Goal: Information Seeking & Learning: Learn about a topic

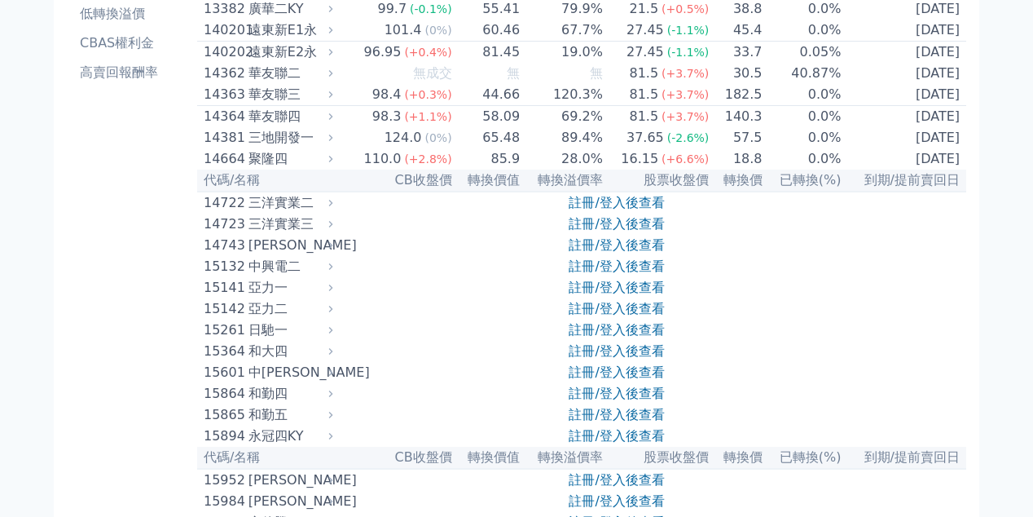
scroll to position [81, 0]
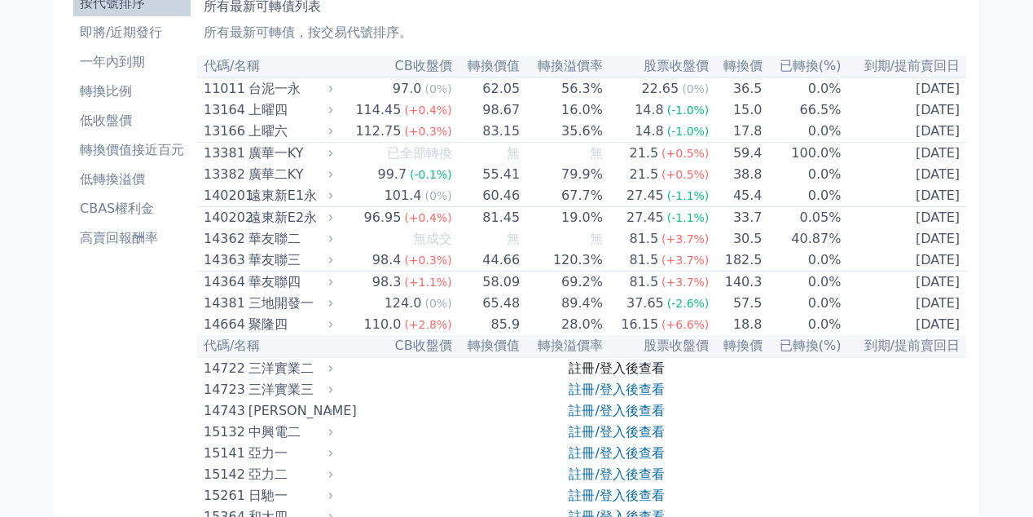
click at [636, 376] on link "註冊/登入後查看" at bounding box center [616, 367] width 95 height 15
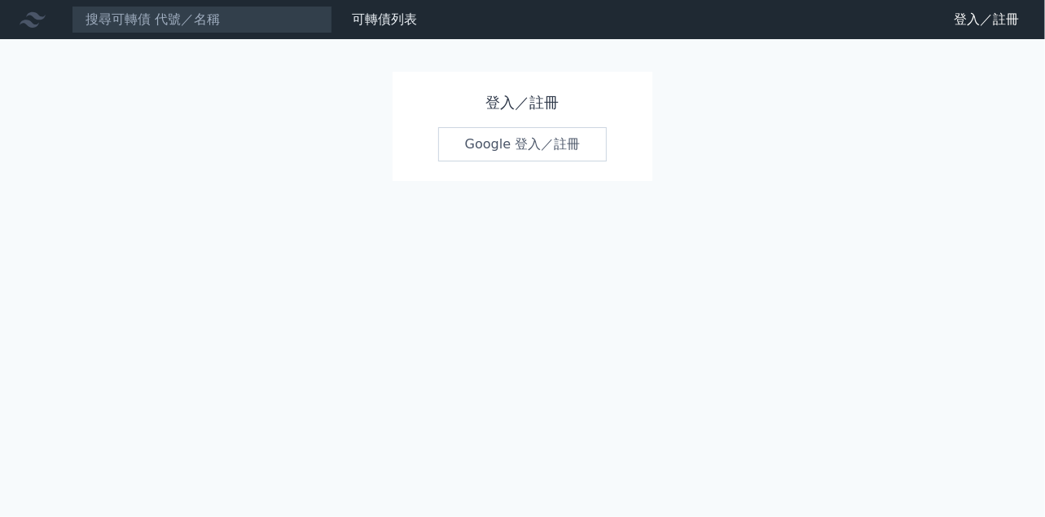
click at [539, 143] on link "Google 登入／註冊" at bounding box center [522, 144] width 169 height 34
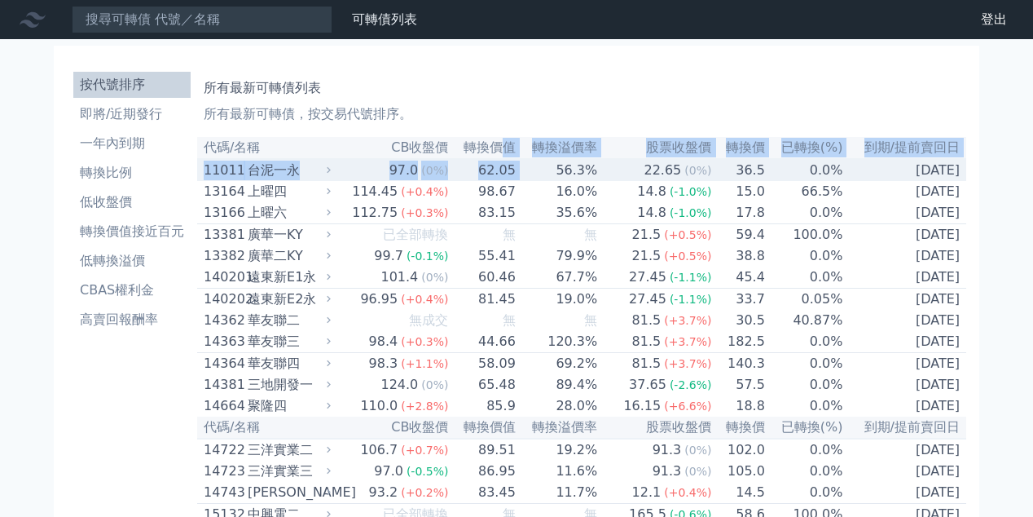
drag, startPoint x: 497, startPoint y: 156, endPoint x: 520, endPoint y: 162, distance: 23.7
click at [549, 169] on td "56.3%" at bounding box center [557, 170] width 81 height 22
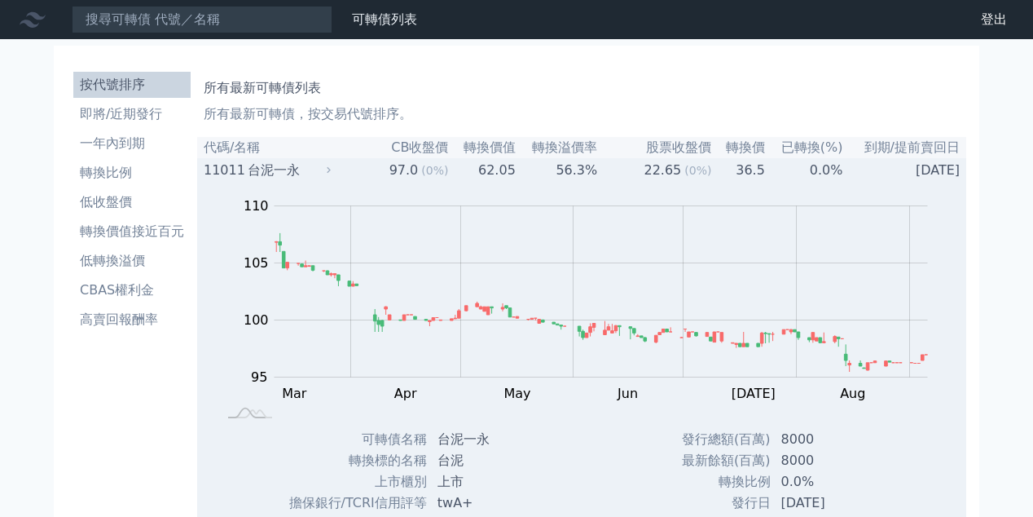
click at [504, 180] on td "62.05" at bounding box center [482, 170] width 67 height 22
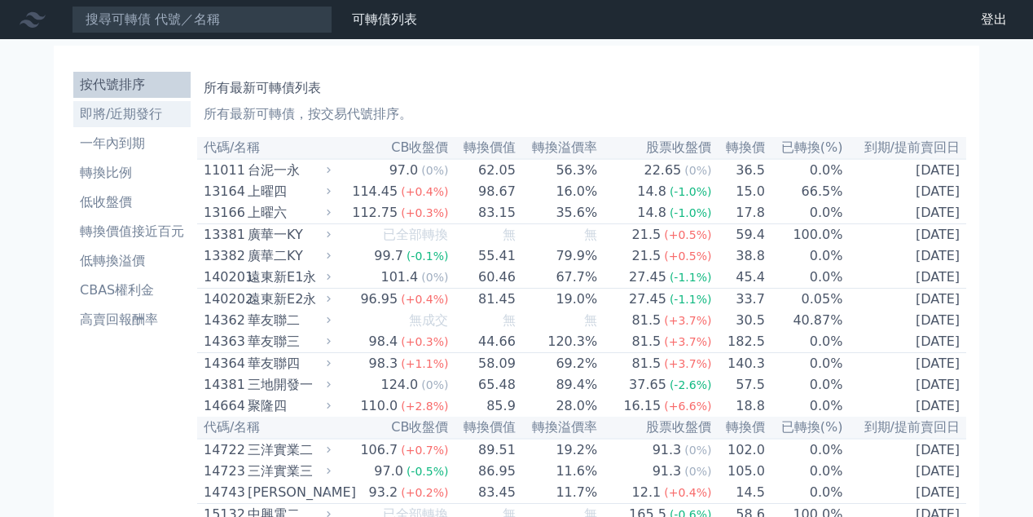
click at [130, 113] on li "即將/近期發行" at bounding box center [131, 114] width 117 height 20
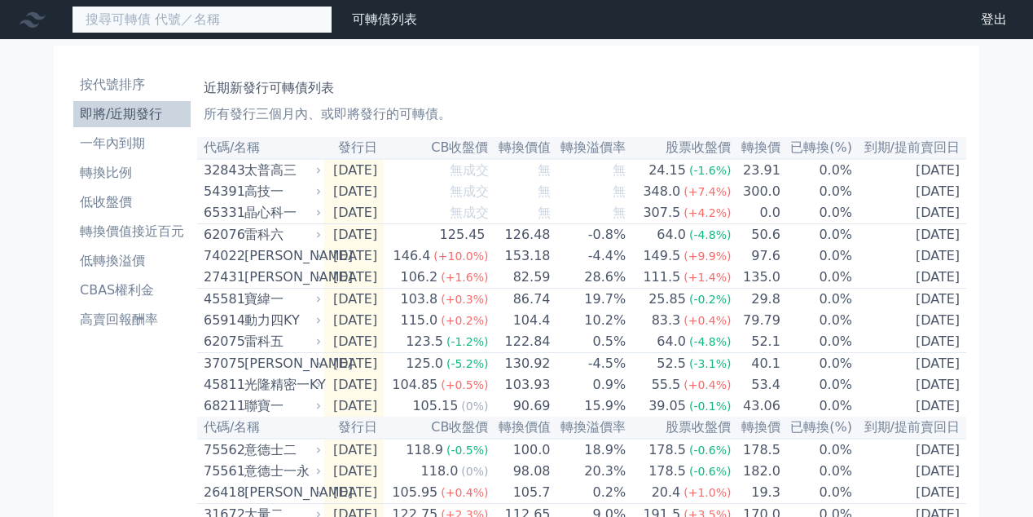
click at [255, 20] on input at bounding box center [202, 20] width 261 height 28
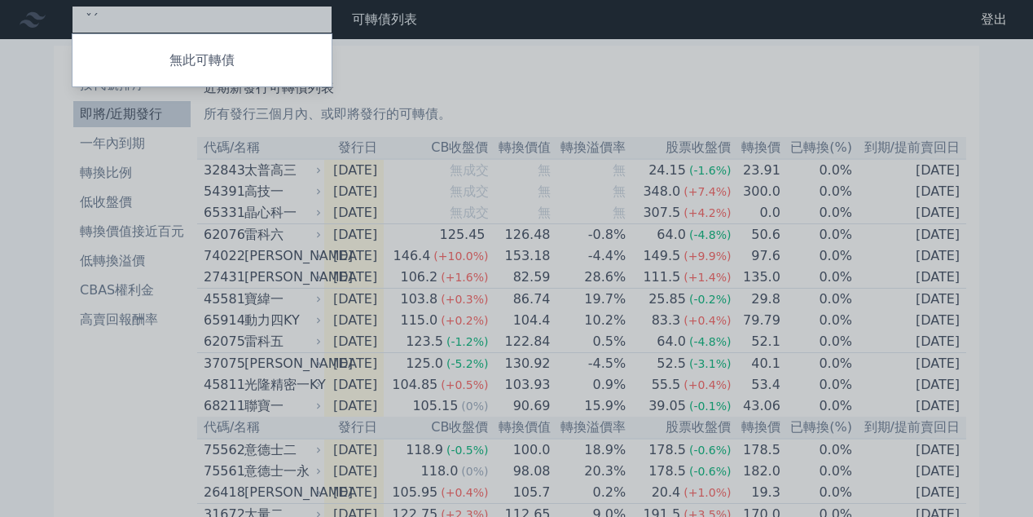
type input "ˇ"
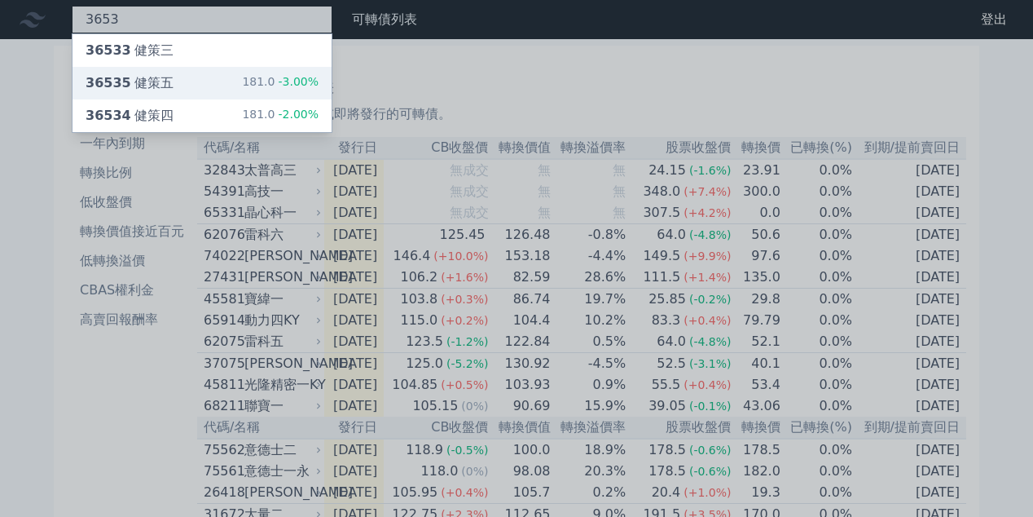
type input "3653"
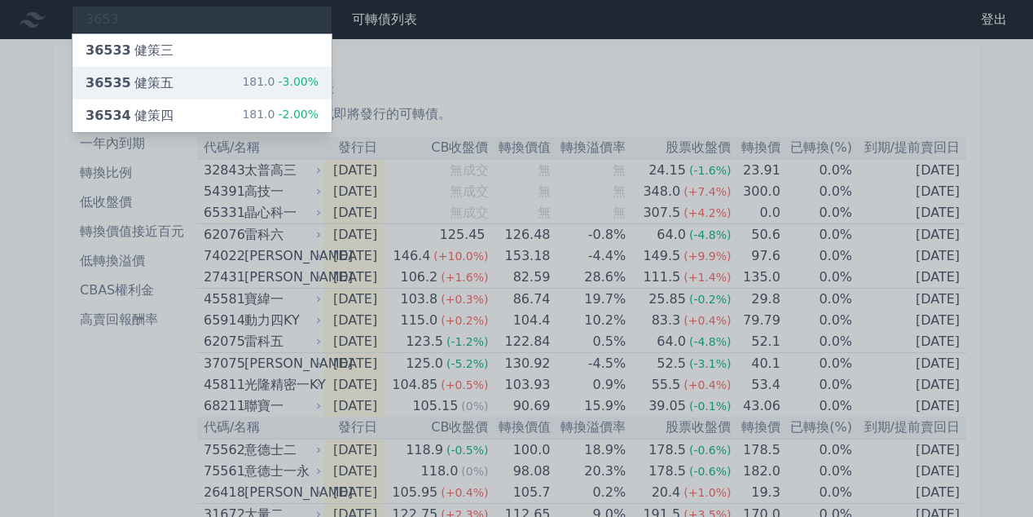
click at [266, 85] on div "181.0 -3.00%" at bounding box center [280, 83] width 77 height 20
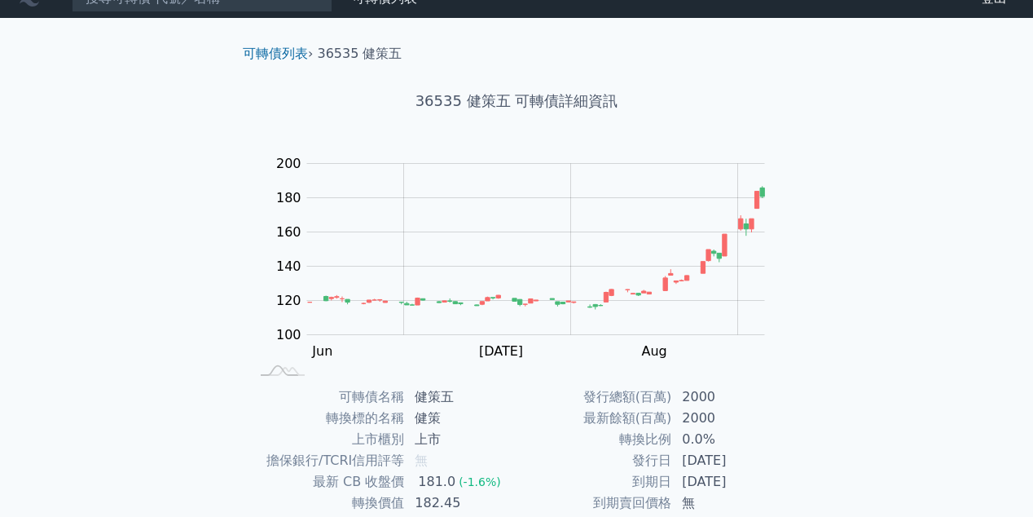
scroll to position [163, 0]
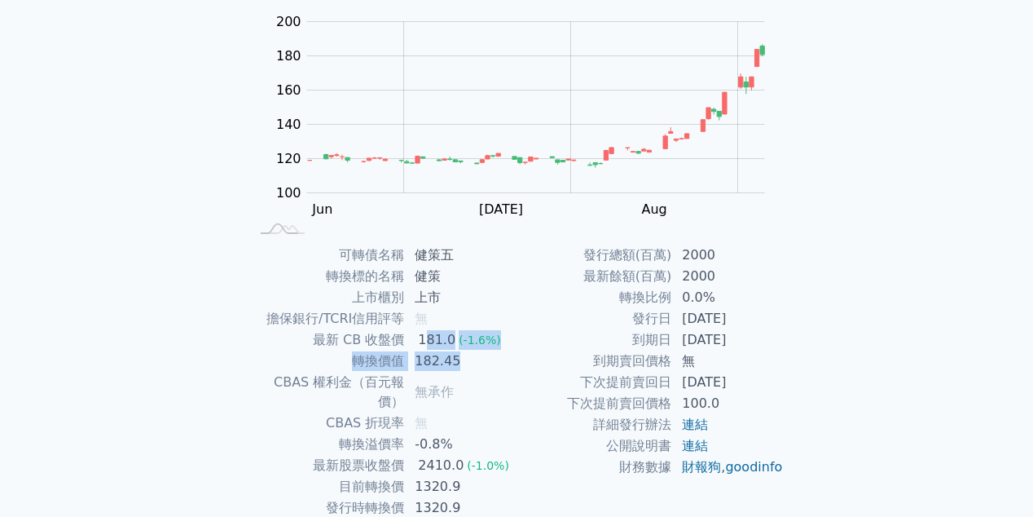
drag, startPoint x: 422, startPoint y: 337, endPoint x: 455, endPoint y: 364, distance: 42.3
click at [455, 364] on tbody "可轉債名稱 健策五 轉換標的名稱 健策 上市櫃別 上市 擔保銀行/TCRI信用評等 無 最新 CB 收盤價 181.0 (-1.6%) 轉換價值 182.45…" at bounding box center [382, 391] width 267 height 295
click at [487, 365] on td "182.45" at bounding box center [461, 360] width 112 height 21
drag, startPoint x: 476, startPoint y: 363, endPoint x: 417, endPoint y: 351, distance: 59.9
click at [417, 351] on td "182.45" at bounding box center [461, 360] width 112 height 21
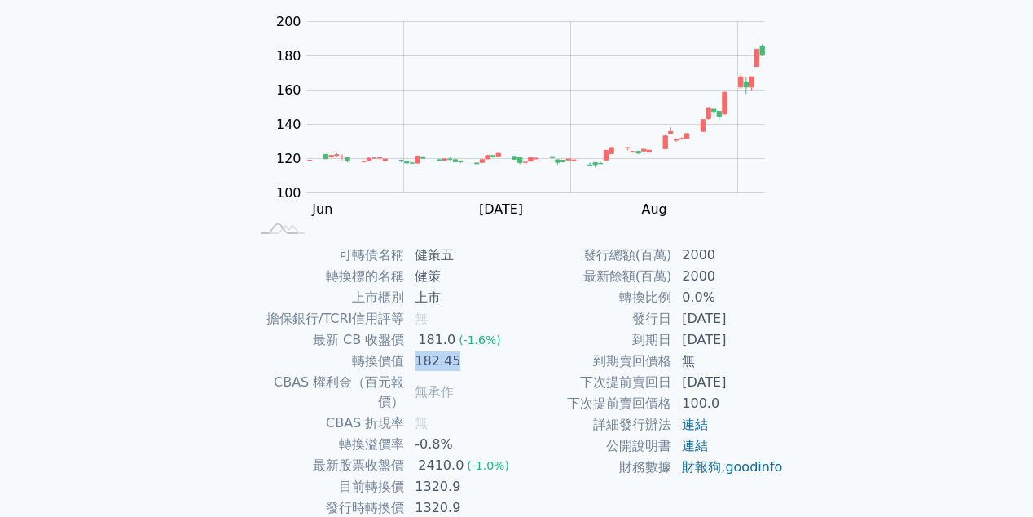
click at [501, 363] on td "182.45" at bounding box center [461, 360] width 112 height 21
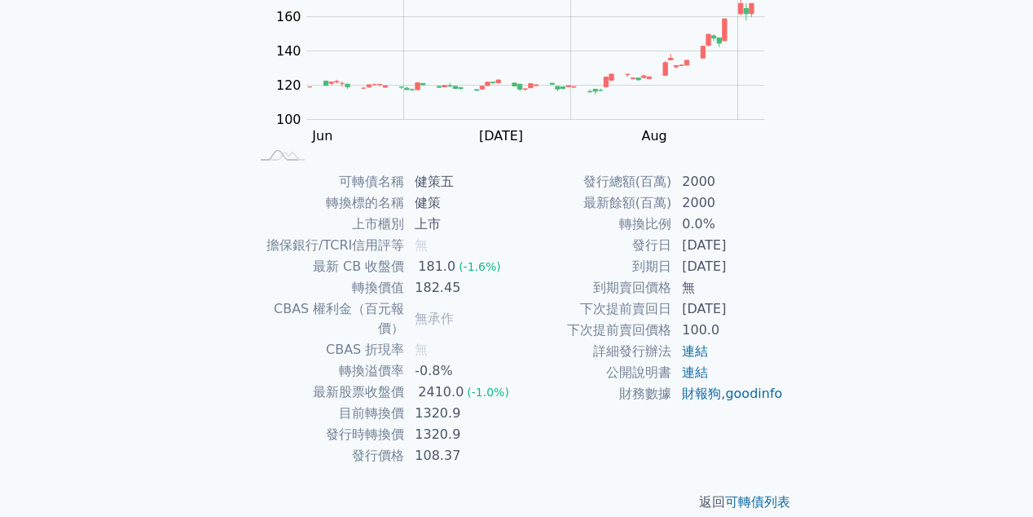
scroll to position [238, 0]
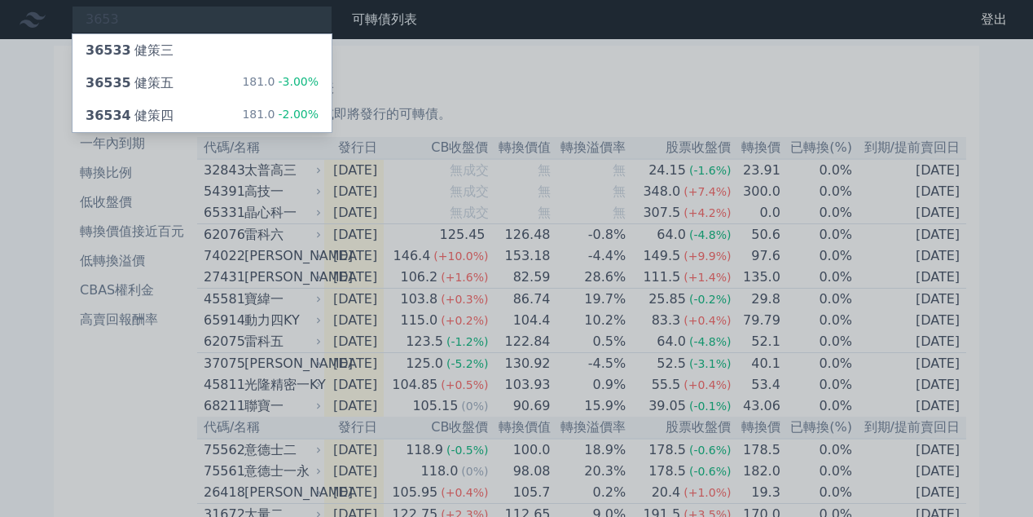
click at [510, 113] on div at bounding box center [516, 258] width 1033 height 517
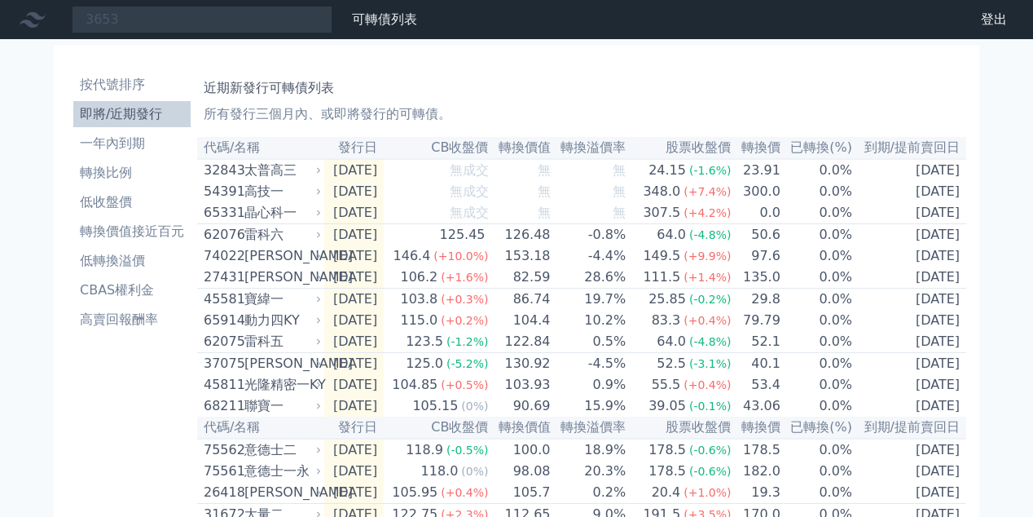
click at [552, 147] on th "轉換價值" at bounding box center [521, 148] width 62 height 22
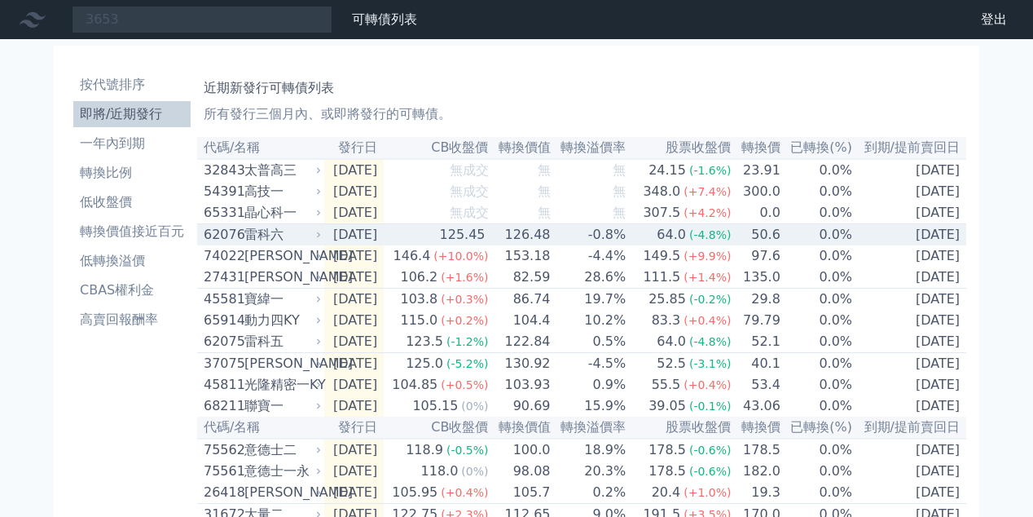
click at [552, 235] on td "126.48" at bounding box center [521, 235] width 62 height 22
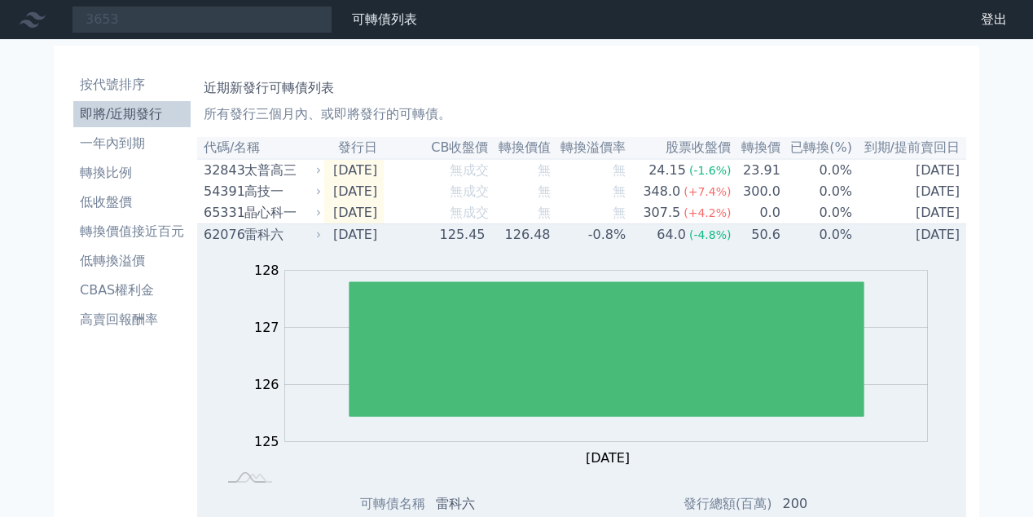
click at [552, 235] on td "126.48" at bounding box center [521, 235] width 62 height 22
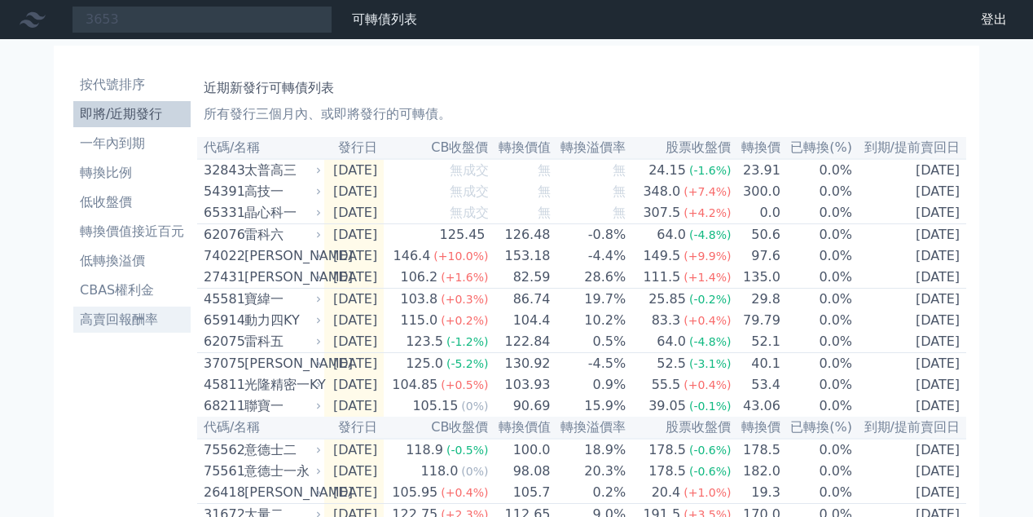
click at [126, 310] on li "高賣回報酬率" at bounding box center [131, 320] width 117 height 20
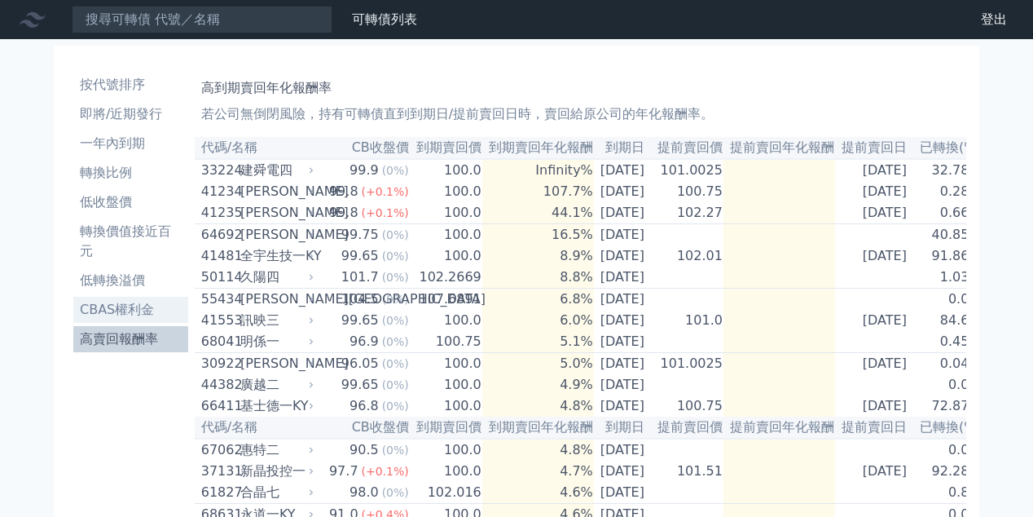
click at [130, 312] on li "CBAS權利金" at bounding box center [130, 310] width 115 height 20
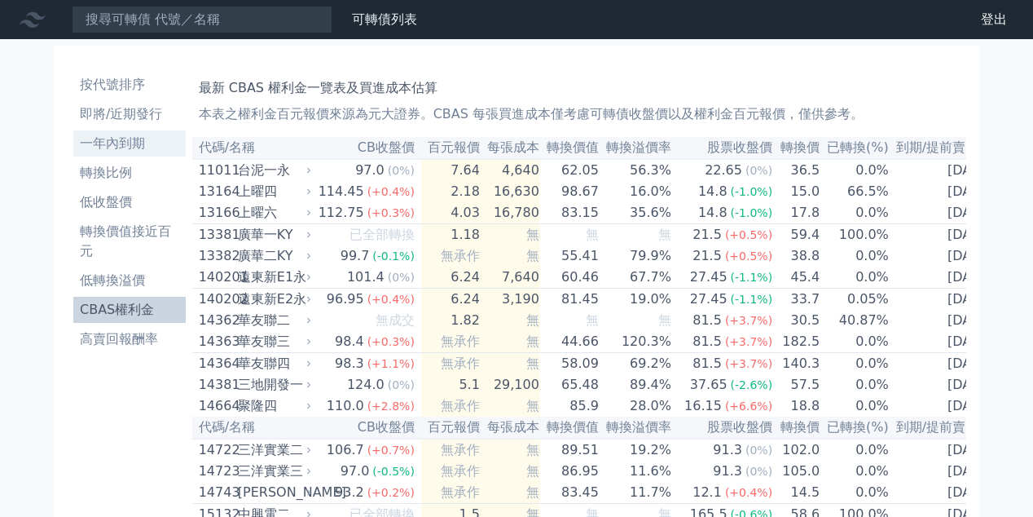
click at [125, 144] on li "一年內到期" at bounding box center [129, 144] width 112 height 20
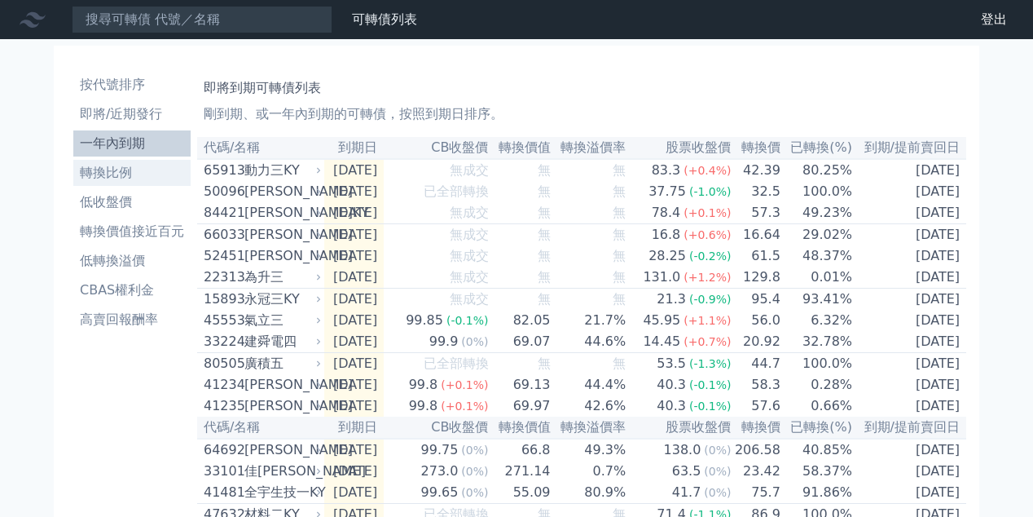
click at [121, 174] on li "轉換比例" at bounding box center [131, 173] width 117 height 20
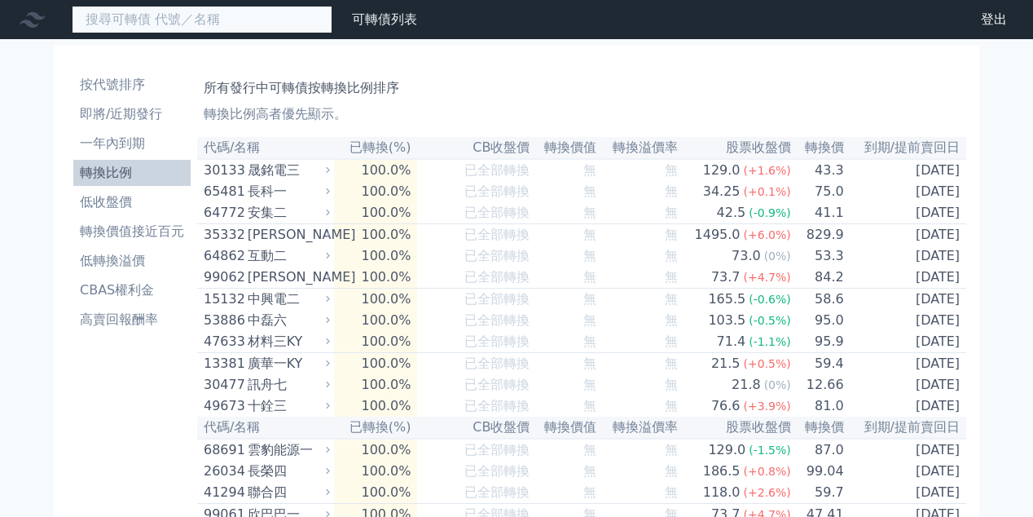
click at [232, 11] on input at bounding box center [202, 20] width 261 height 28
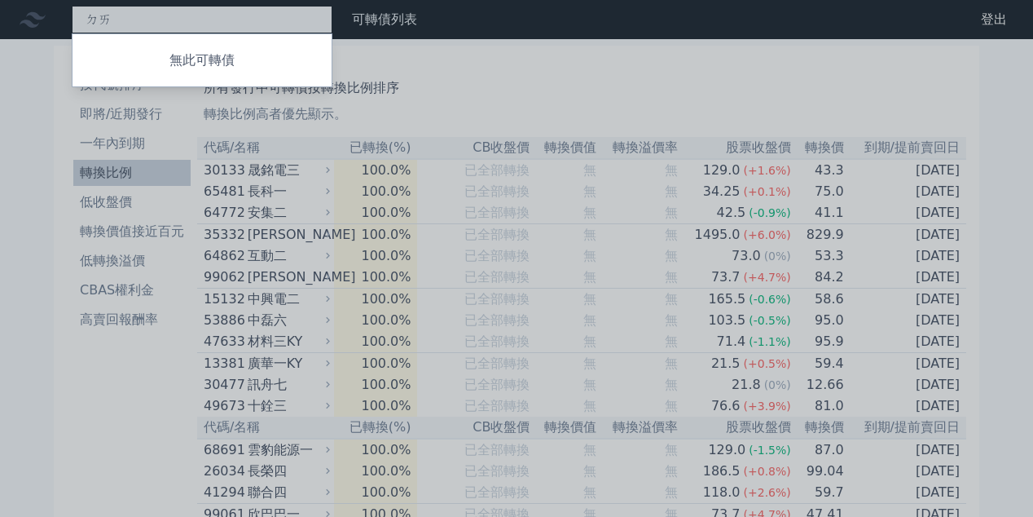
type input "ㄉ"
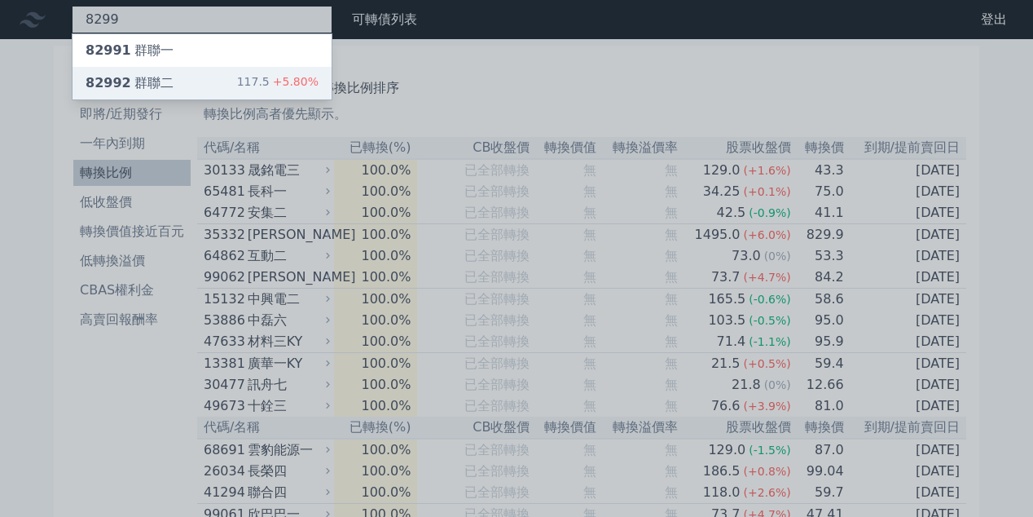
type input "8299"
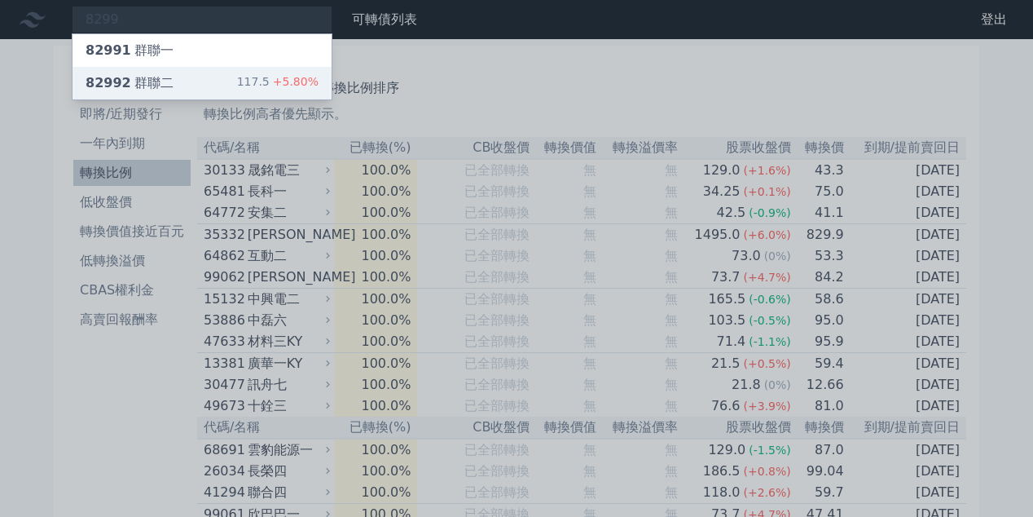
click at [256, 78] on div "117.5 +5.80%" at bounding box center [277, 83] width 81 height 20
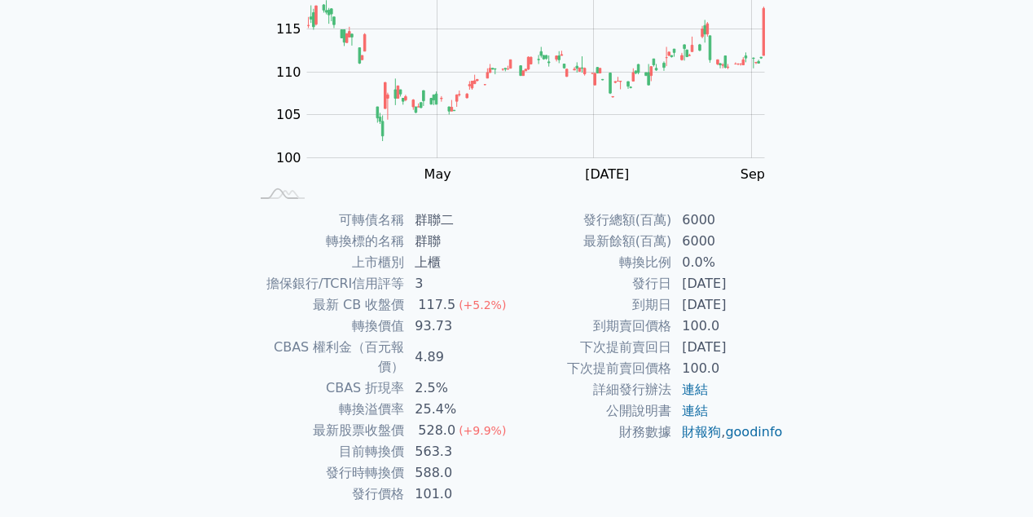
scroll to position [238, 0]
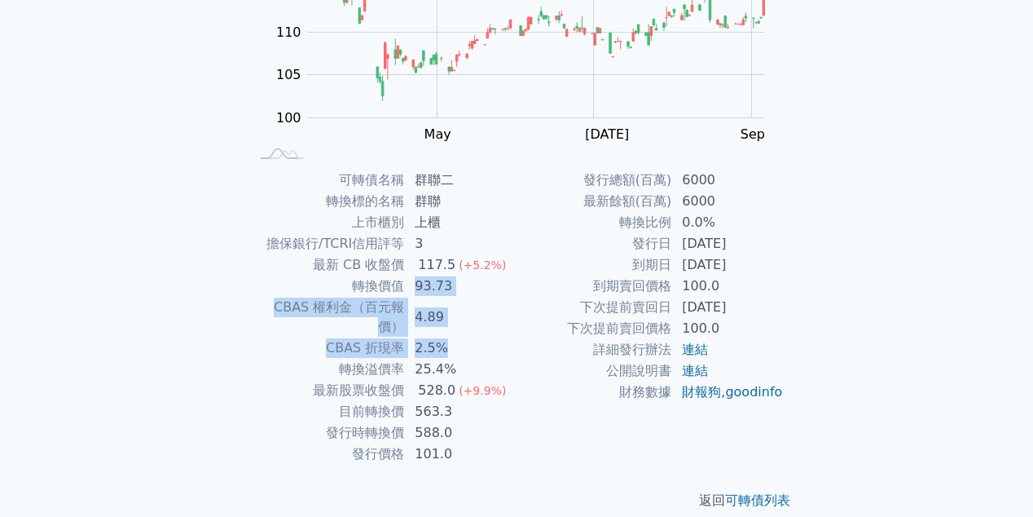
drag, startPoint x: 417, startPoint y: 288, endPoint x: 462, endPoint y: 330, distance: 61.7
click at [462, 330] on tbody "可轉債名稱 群聯二 轉換標的名稱 群聯 上市櫃別 上櫃 擔保銀行/TCRI信用評等 3 最新 CB 收盤價 117.5 (+5.2%) 轉換價值 93.73 …" at bounding box center [382, 316] width 267 height 295
click at [484, 306] on td "4.89" at bounding box center [461, 317] width 112 height 41
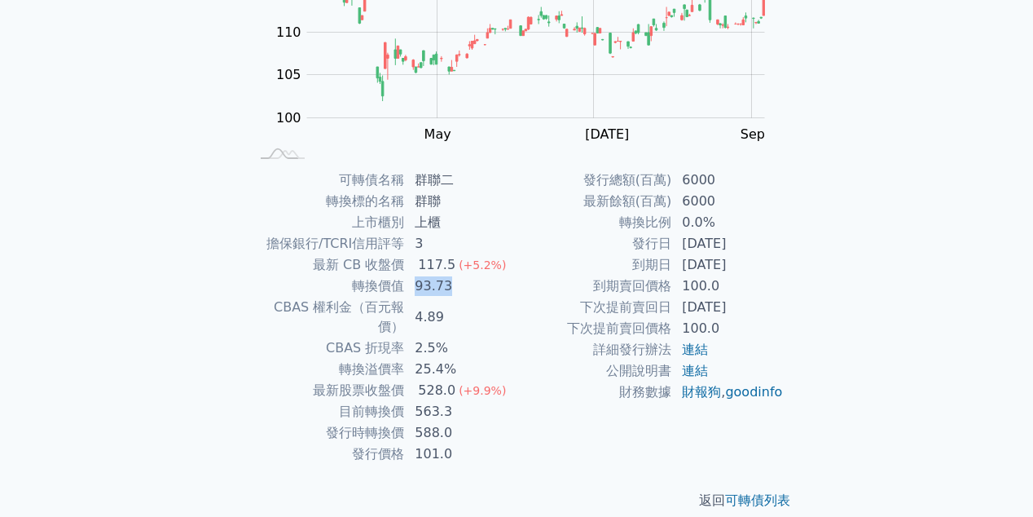
drag, startPoint x: 417, startPoint y: 281, endPoint x: 471, endPoint y: 287, distance: 54.1
click at [471, 287] on td "93.73" at bounding box center [461, 285] width 112 height 21
click at [505, 276] on td "93.73" at bounding box center [461, 285] width 112 height 21
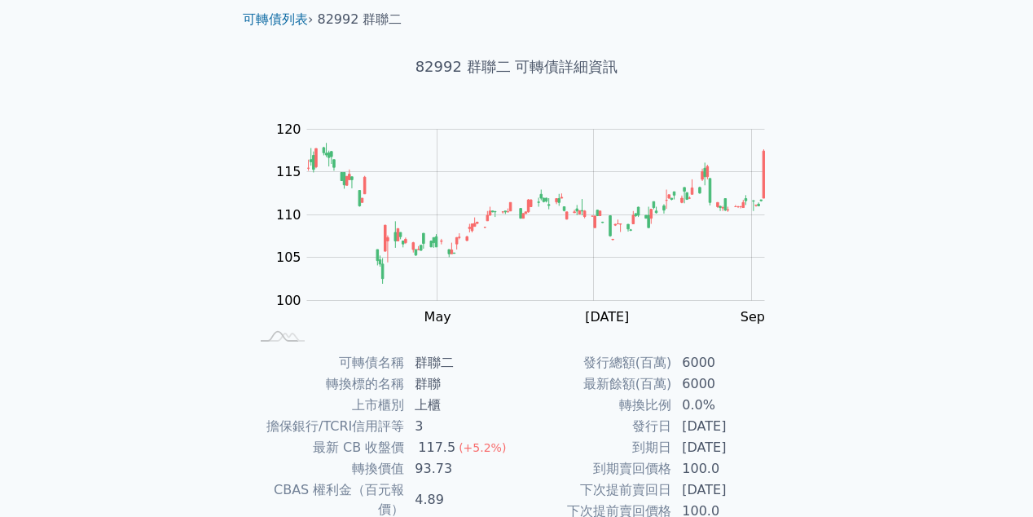
scroll to position [0, 0]
